Goal: Information Seeking & Learning: Learn about a topic

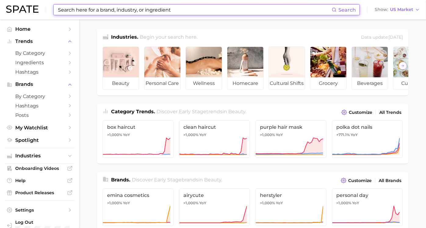
click at [182, 11] on input at bounding box center [194, 10] width 274 height 10
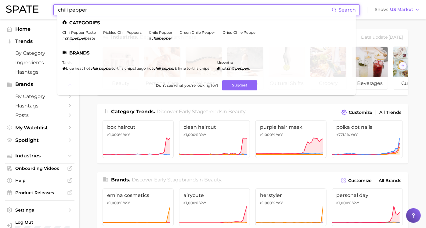
drag, startPoint x: 69, startPoint y: 9, endPoint x: 54, endPoint y: 9, distance: 15.6
click at [54, 9] on div "chili pepper Search Categories chili pepper paste # chilipepper paste pickled c…" at bounding box center [206, 9] width 306 height 11
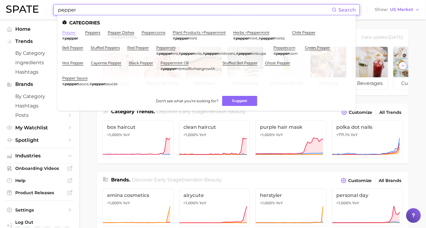
type input "pepper"
click at [72, 33] on link "pepper" at bounding box center [68, 32] width 13 height 5
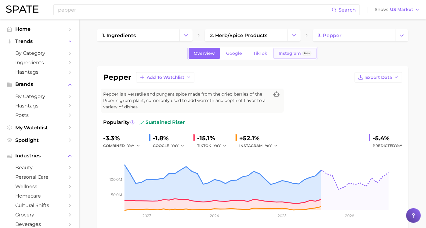
click at [289, 56] on link "Instagram Beta" at bounding box center [294, 53] width 43 height 11
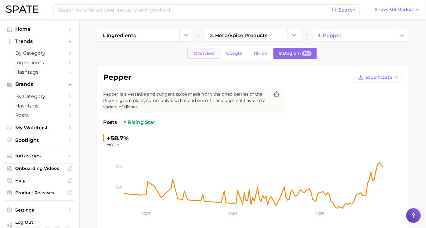
click at [216, 49] on link "Overview" at bounding box center [203, 53] width 31 height 11
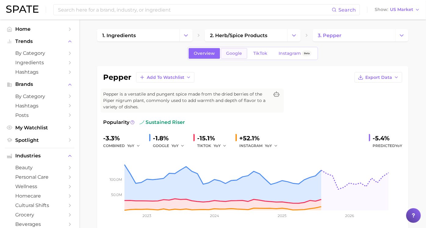
click at [230, 52] on span "Google" at bounding box center [234, 53] width 16 height 5
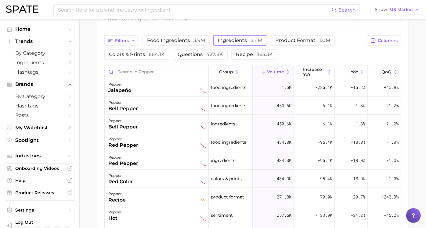
click at [238, 42] on span "ingredients 2.4m" at bounding box center [240, 40] width 45 height 6
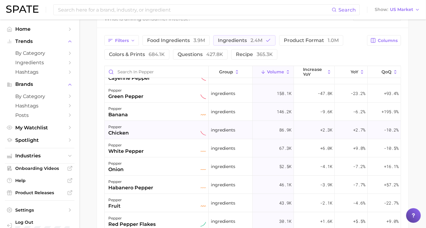
scroll to position [102, 0]
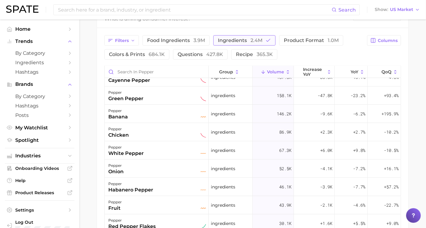
click at [257, 41] on span "2.4m" at bounding box center [256, 40] width 12 height 6
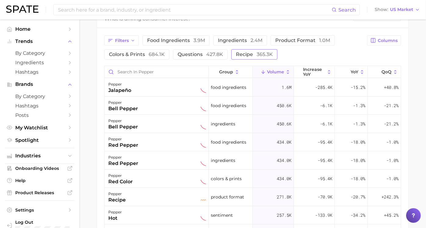
click at [265, 52] on span "365.3k" at bounding box center [264, 55] width 16 height 6
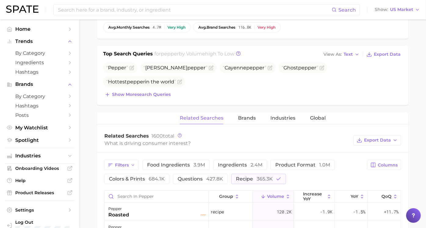
scroll to position [204, 0]
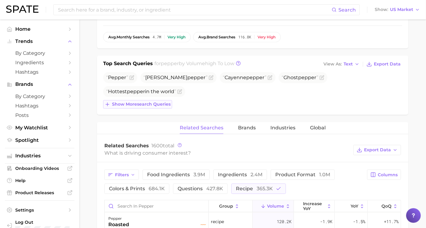
click at [170, 103] on span "Show more search queries" at bounding box center [141, 104] width 59 height 5
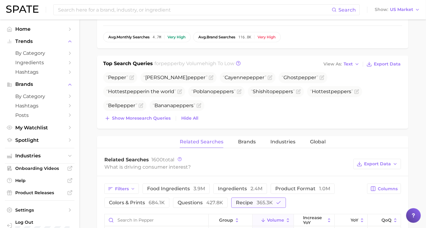
click at [273, 204] on span "365.3k" at bounding box center [264, 203] width 16 height 6
click at [203, 188] on span "3.9m" at bounding box center [199, 189] width 12 height 6
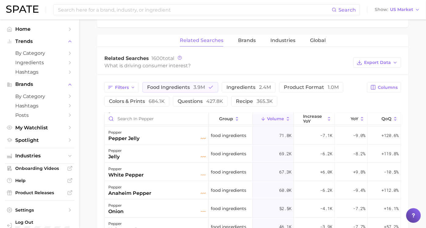
scroll to position [339, 0]
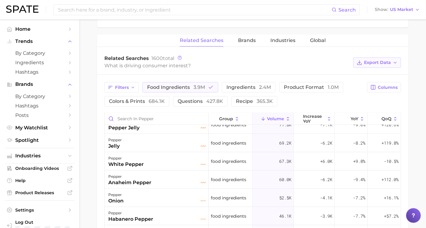
click at [385, 62] on button "Export Data" at bounding box center [377, 63] width 48 height 10
click at [367, 74] on span "Table Data CSV" at bounding box center [361, 73] width 34 height 5
